Goal: Check status: Check status

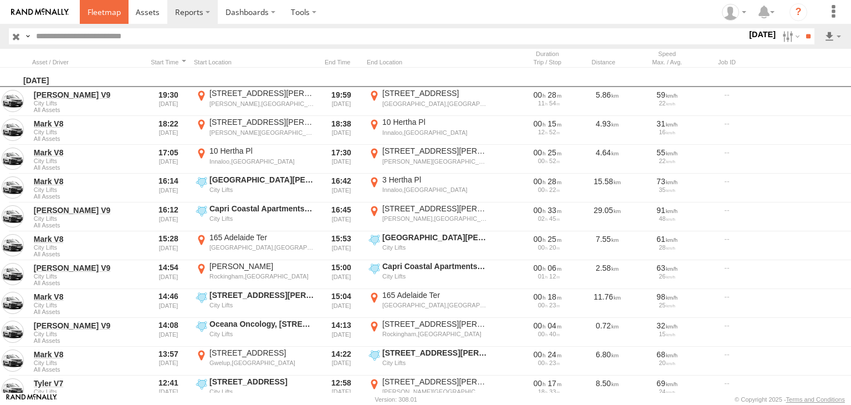
click at [98, 11] on span at bounding box center [104, 12] width 33 height 11
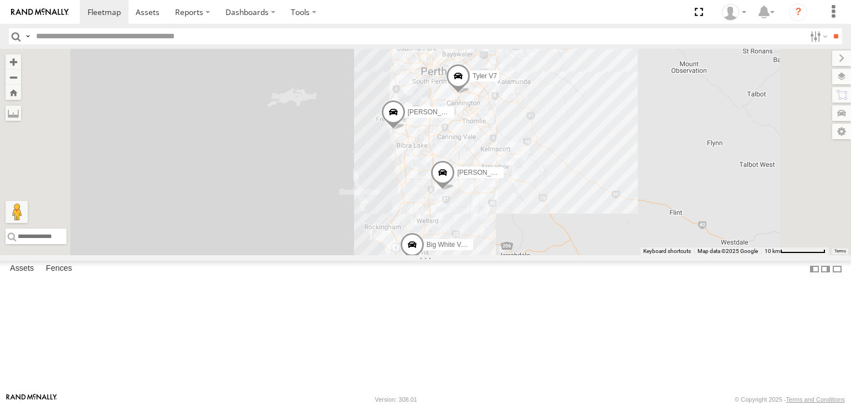
click at [0, 0] on div "Mark V8" at bounding box center [0, 0] width 0 height 0
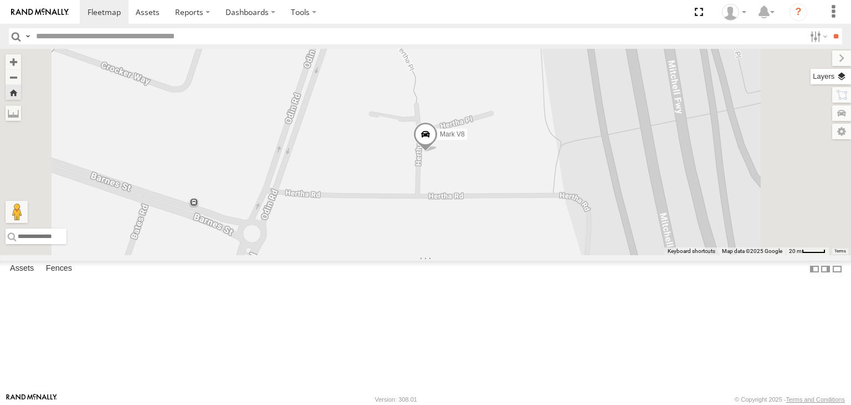
click at [837, 78] on label at bounding box center [831, 77] width 40 height 16
click at [0, 0] on span "Basemaps" at bounding box center [0, 0] width 0 height 0
click at [0, 0] on div "Satellite + Roadmap" at bounding box center [0, 0] width 0 height 0
click at [0, 0] on span "Satellite + Roadmap" at bounding box center [0, 0] width 0 height 0
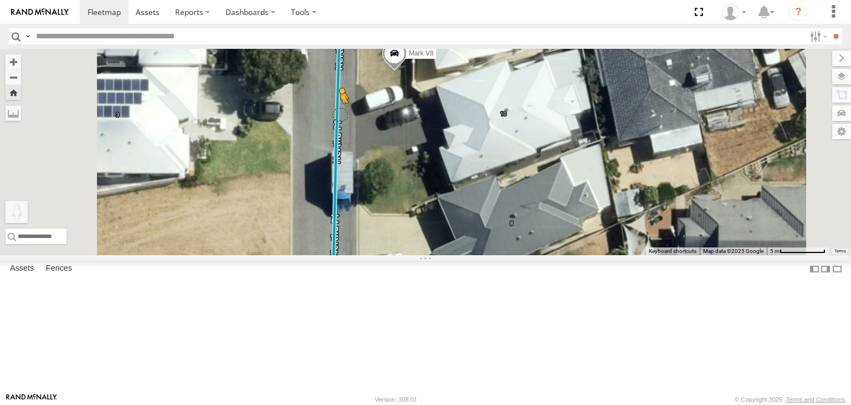
drag, startPoint x: 294, startPoint y: 355, endPoint x: 479, endPoint y: 182, distance: 252.9
click at [479, 182] on div "Mark V8 To activate drag with keyboard, press Alt + Enter. Once in keyboard dra…" at bounding box center [425, 152] width 851 height 206
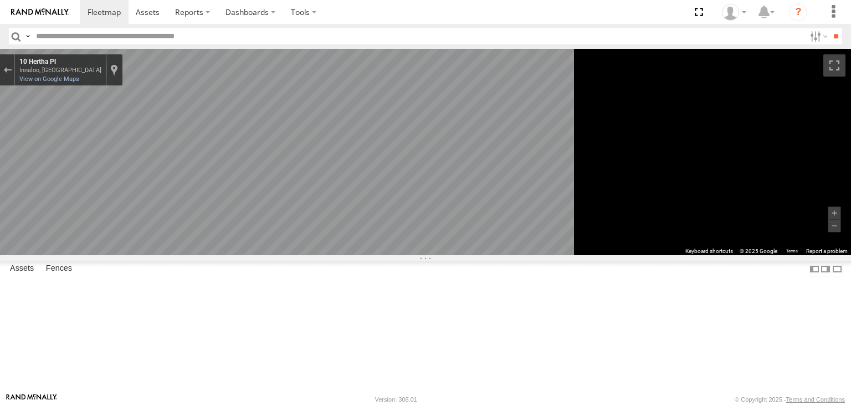
click at [713, 163] on div "To navigate the map with touch gestures double-tap and hold your finger on the …" at bounding box center [425, 152] width 851 height 206
click at [249, 8] on label "Dashboards" at bounding box center [250, 12] width 65 height 24
click at [252, 34] on span at bounding box center [253, 33] width 55 height 11
